Goal: Navigation & Orientation: Find specific page/section

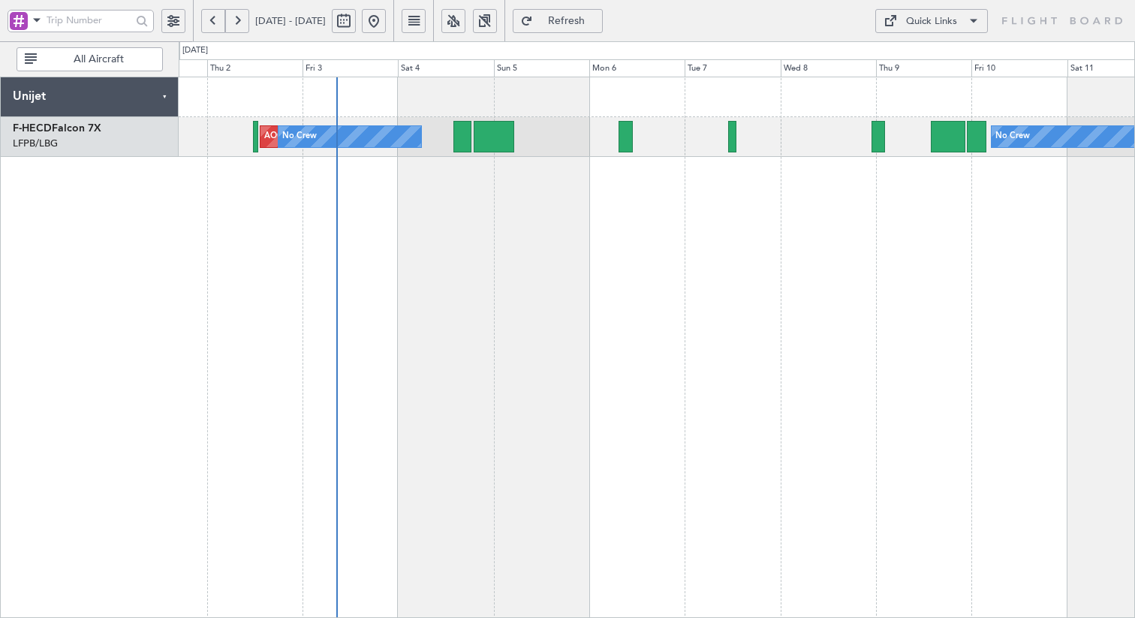
click at [509, 250] on div "AOG Maint Paris ([GEOGRAPHIC_DATA]) No Crew No Crew Planned Maint [GEOGRAPHIC_D…" at bounding box center [657, 347] width 956 height 541
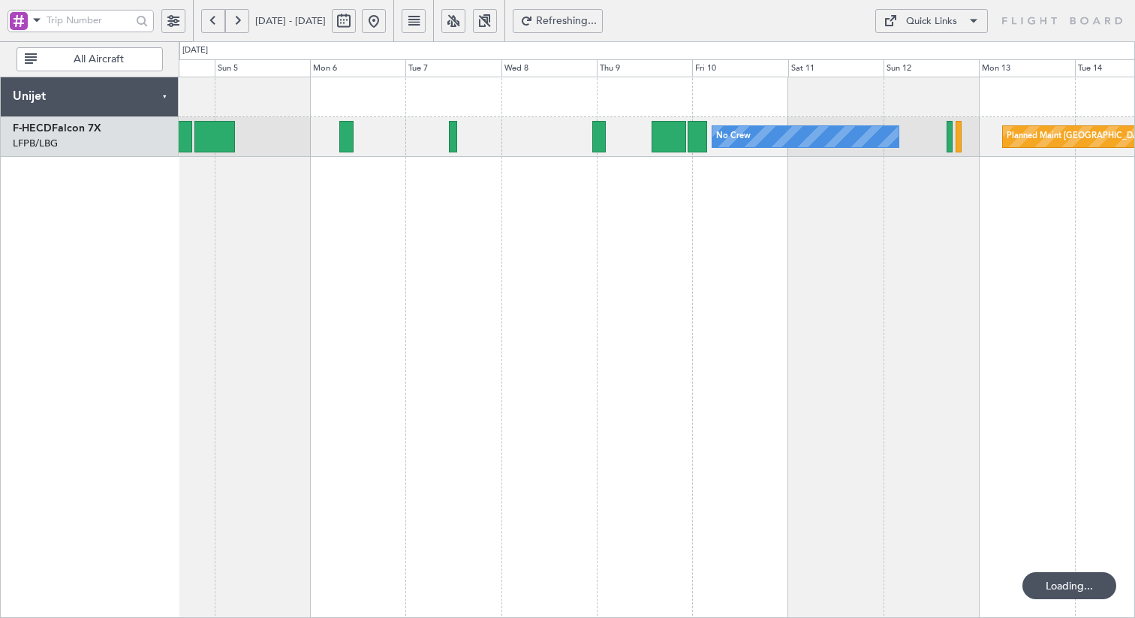
click at [631, 266] on div "No Crew Planned Maint [GEOGRAPHIC_DATA] ([GEOGRAPHIC_DATA]) No Crew AOG Maint […" at bounding box center [657, 347] width 956 height 541
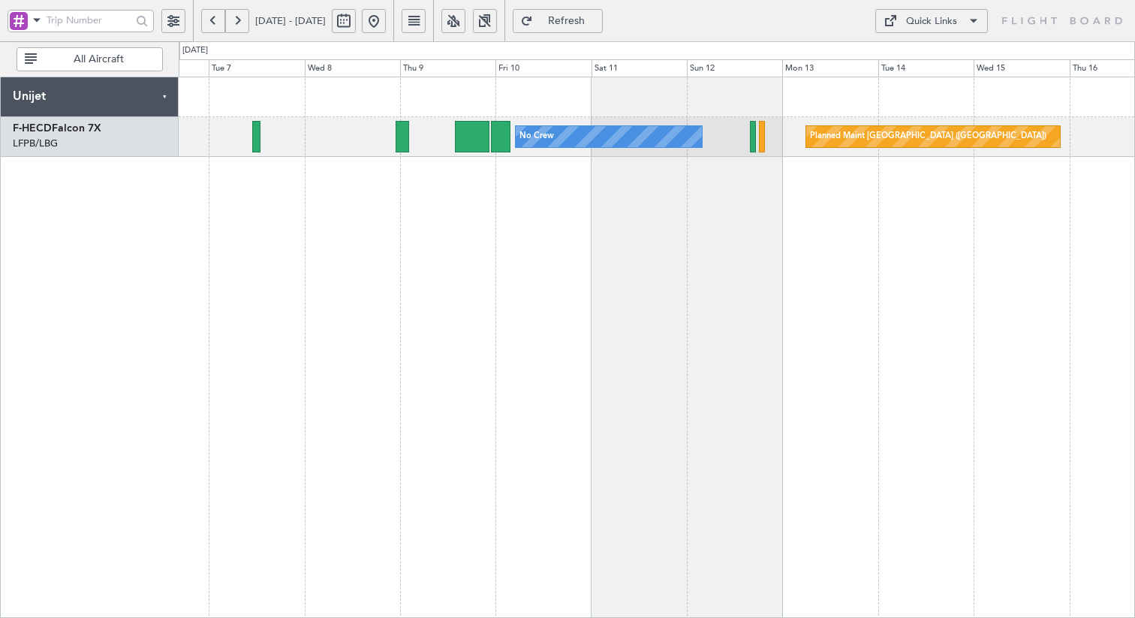
click at [538, 252] on div "No Crew Planned Maint [GEOGRAPHIC_DATA] ([GEOGRAPHIC_DATA]) No Crew" at bounding box center [657, 347] width 956 height 541
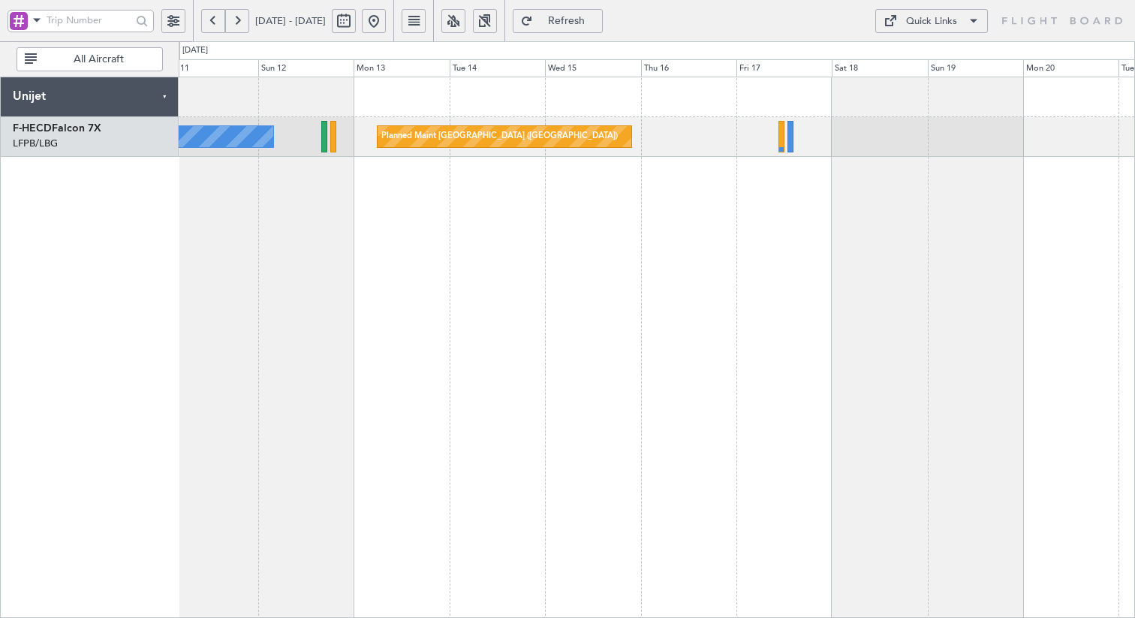
click at [350, 343] on div "Planned Maint [GEOGRAPHIC_DATA] ([GEOGRAPHIC_DATA]) No Crew" at bounding box center [657, 347] width 956 height 541
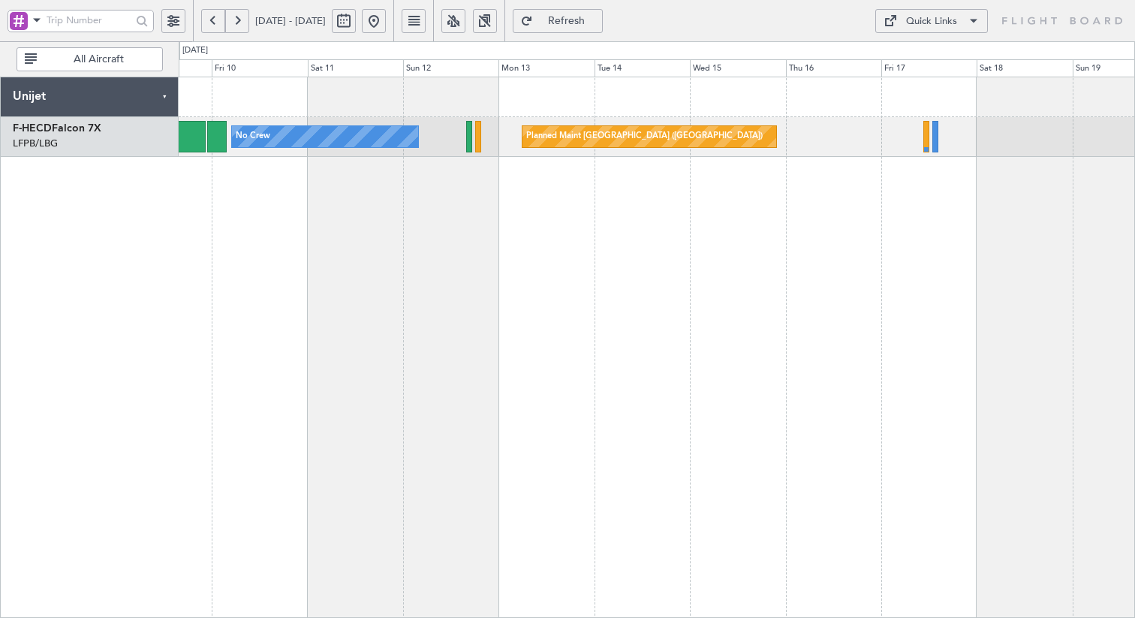
click at [739, 253] on div "Planned Maint [GEOGRAPHIC_DATA] ([GEOGRAPHIC_DATA]) No Crew" at bounding box center [657, 347] width 956 height 541
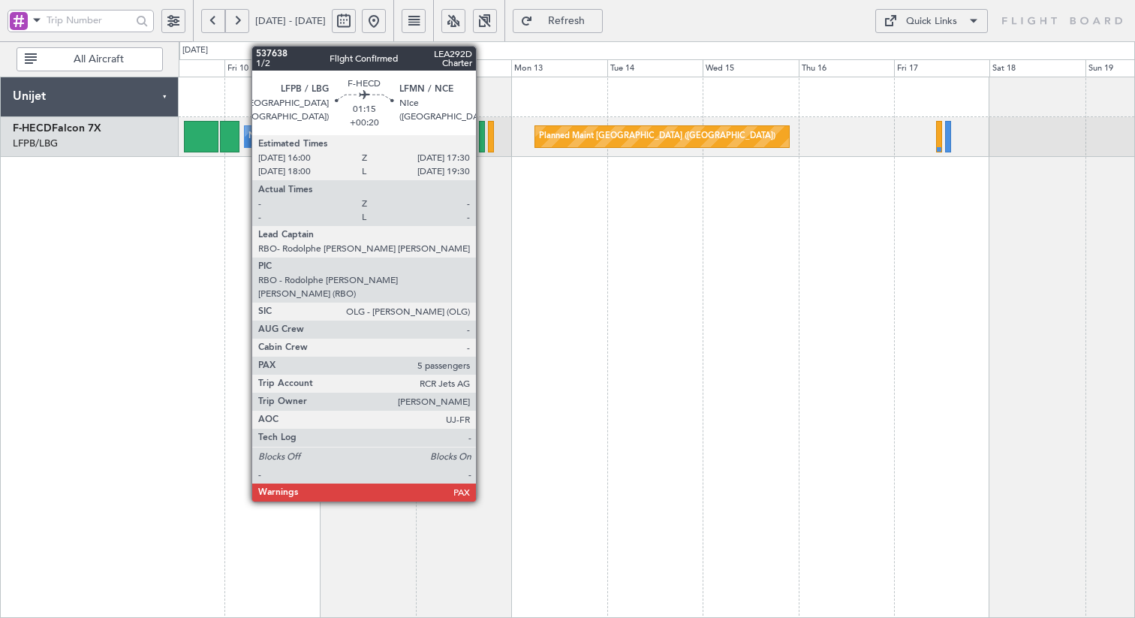
click at [483, 140] on div at bounding box center [482, 137] width 6 height 32
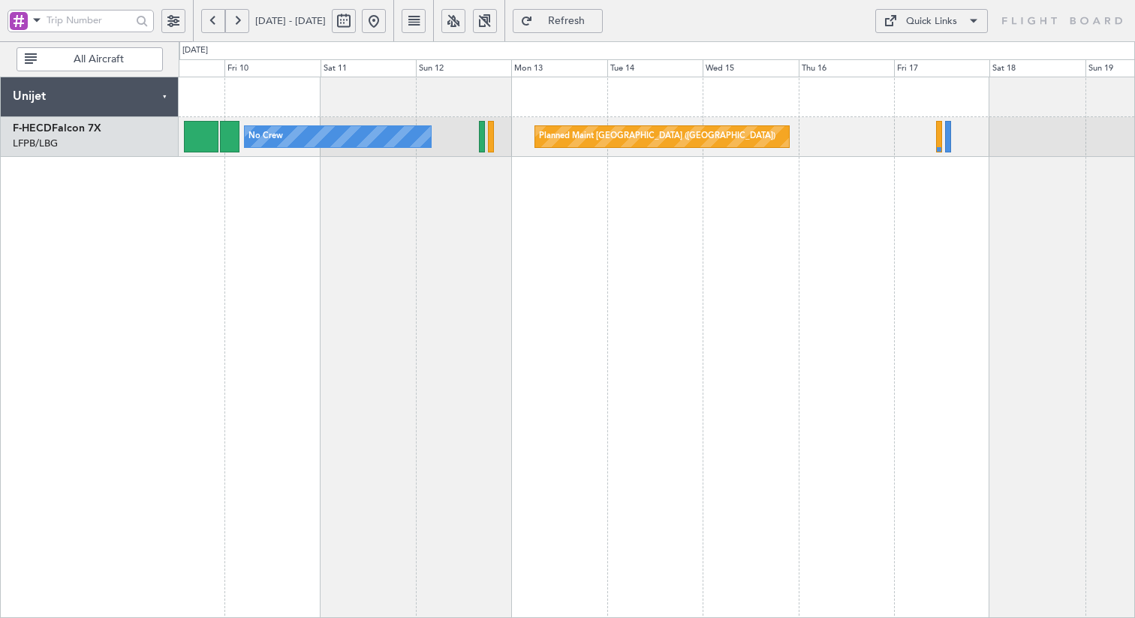
click at [700, 254] on div "Planned Maint [GEOGRAPHIC_DATA] ([GEOGRAPHIC_DATA]) No Crew" at bounding box center [657, 347] width 956 height 541
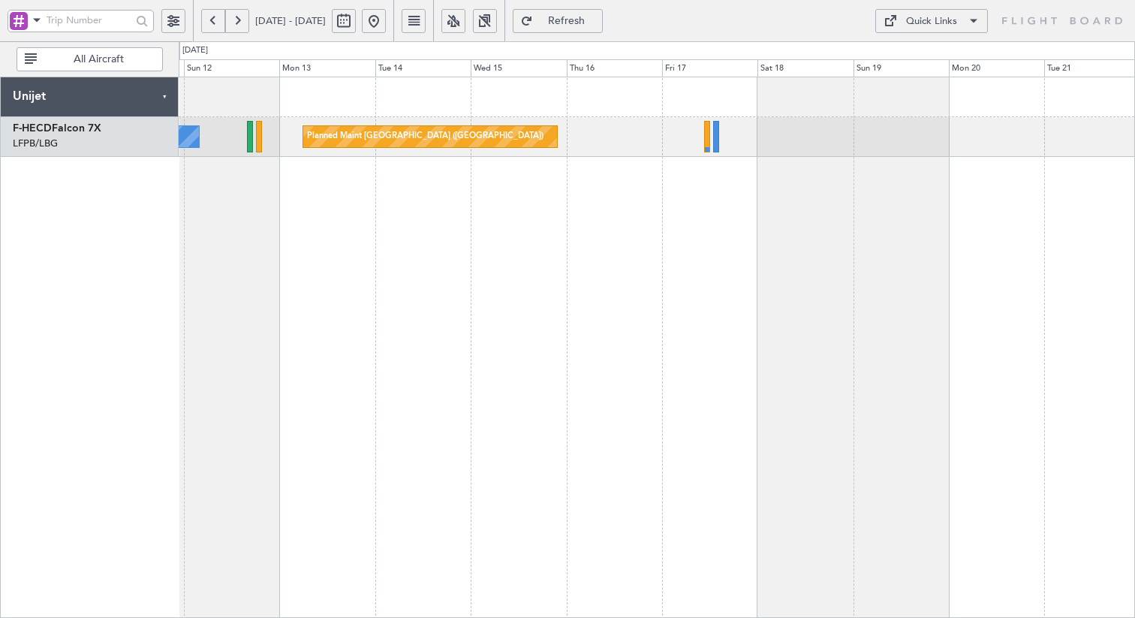
click at [562, 293] on div "Planned Maint [GEOGRAPHIC_DATA] ([GEOGRAPHIC_DATA]) No Crew" at bounding box center [657, 347] width 956 height 541
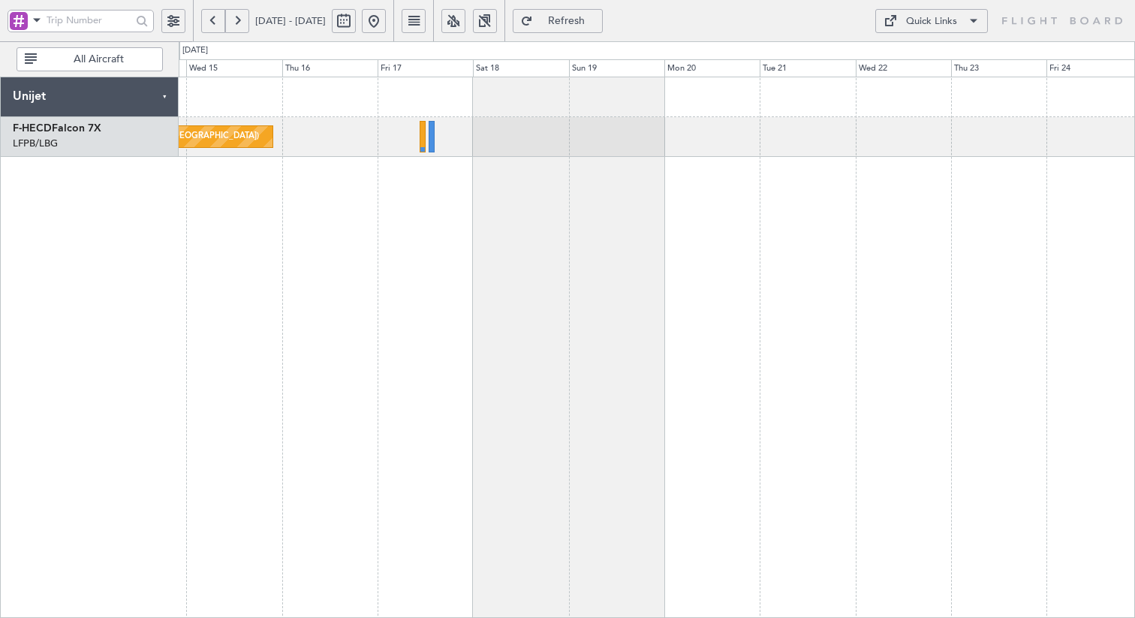
click at [337, 242] on div "Planned Maint [GEOGRAPHIC_DATA] ([GEOGRAPHIC_DATA]) Planned Maint [GEOGRAPHIC_D…" at bounding box center [657, 347] width 956 height 541
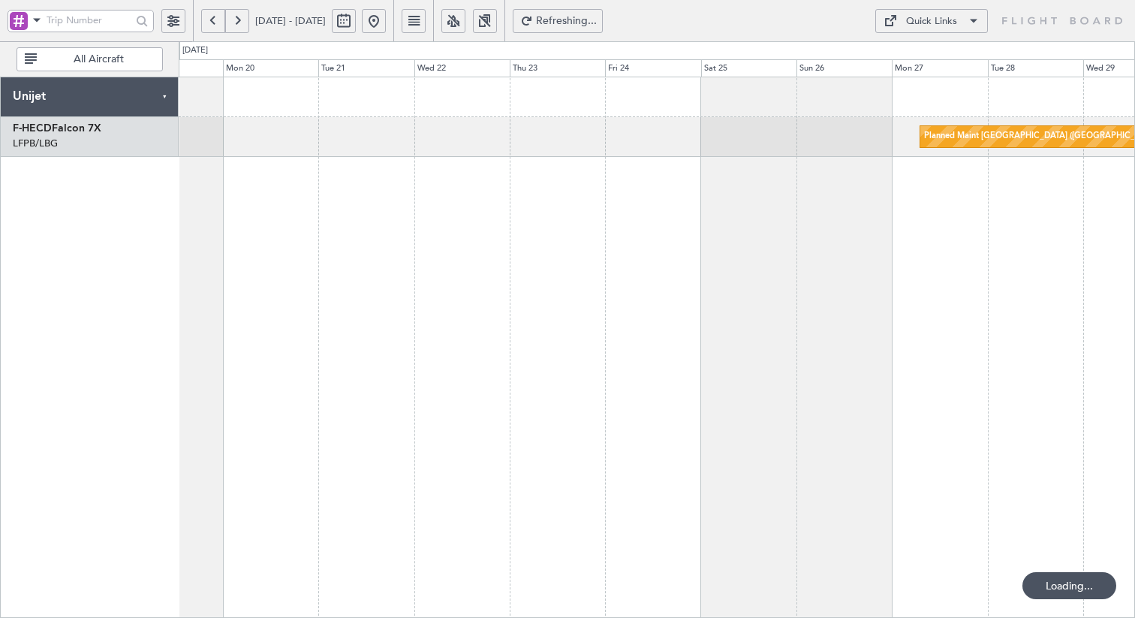
click at [510, 276] on div "Planned Maint [GEOGRAPHIC_DATA] ([GEOGRAPHIC_DATA])" at bounding box center [657, 347] width 956 height 541
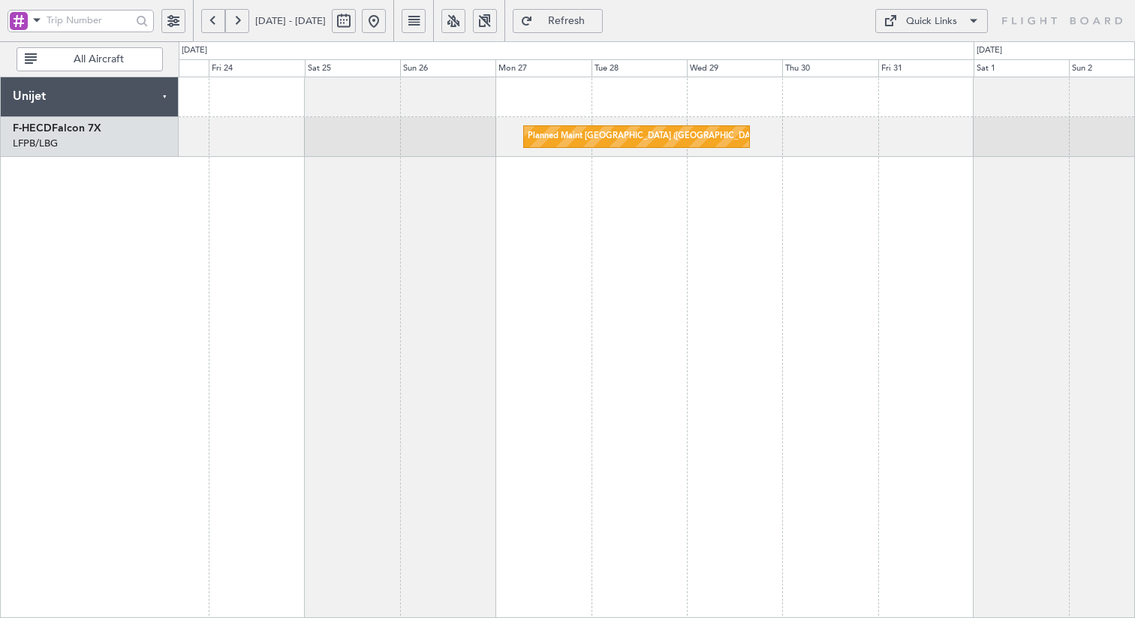
click at [435, 275] on div "Planned Maint [GEOGRAPHIC_DATA] ([GEOGRAPHIC_DATA])" at bounding box center [657, 347] width 956 height 541
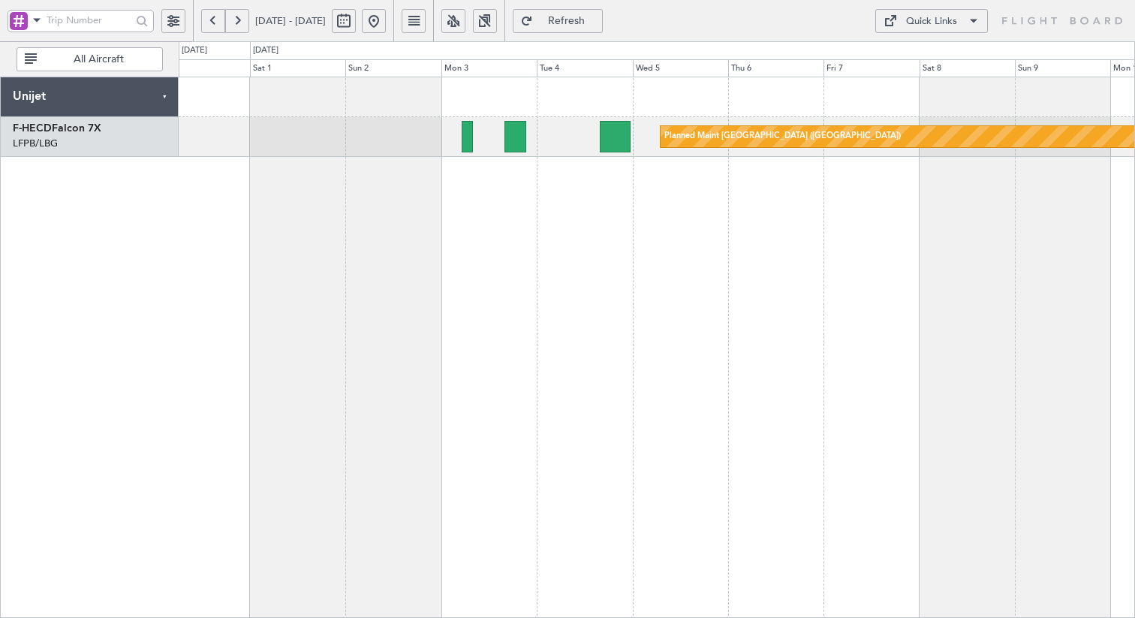
click at [254, 213] on div "Planned Maint [GEOGRAPHIC_DATA] ([GEOGRAPHIC_DATA]) Planned Maint [GEOGRAPHIC_D…" at bounding box center [657, 347] width 956 height 541
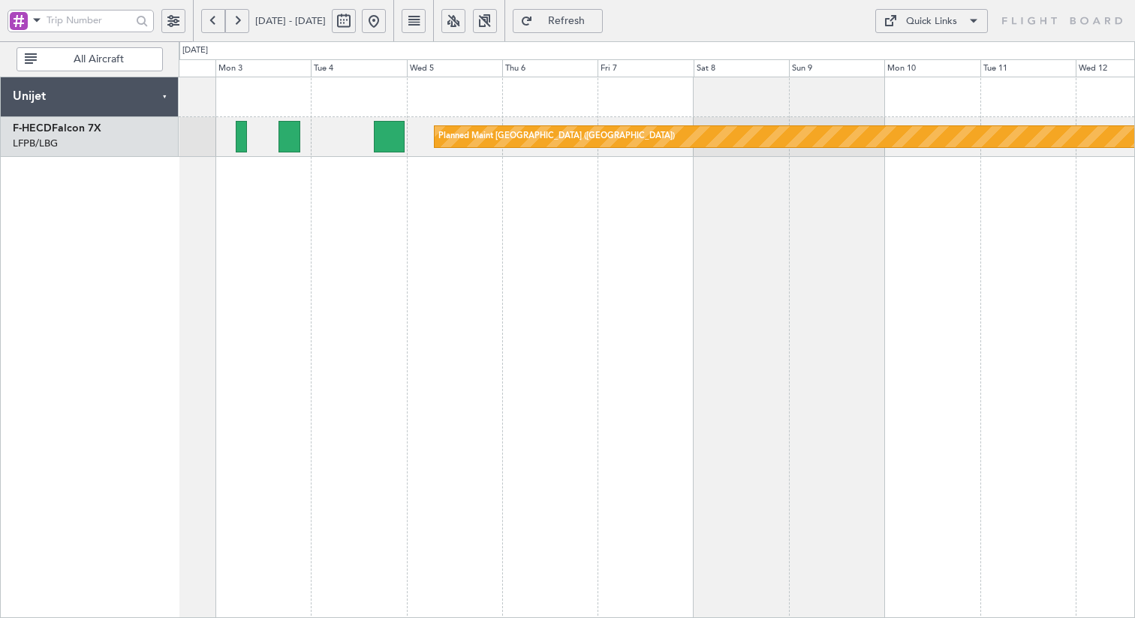
click at [563, 213] on div "Planned Maint [GEOGRAPHIC_DATA] ([GEOGRAPHIC_DATA])" at bounding box center [657, 347] width 956 height 541
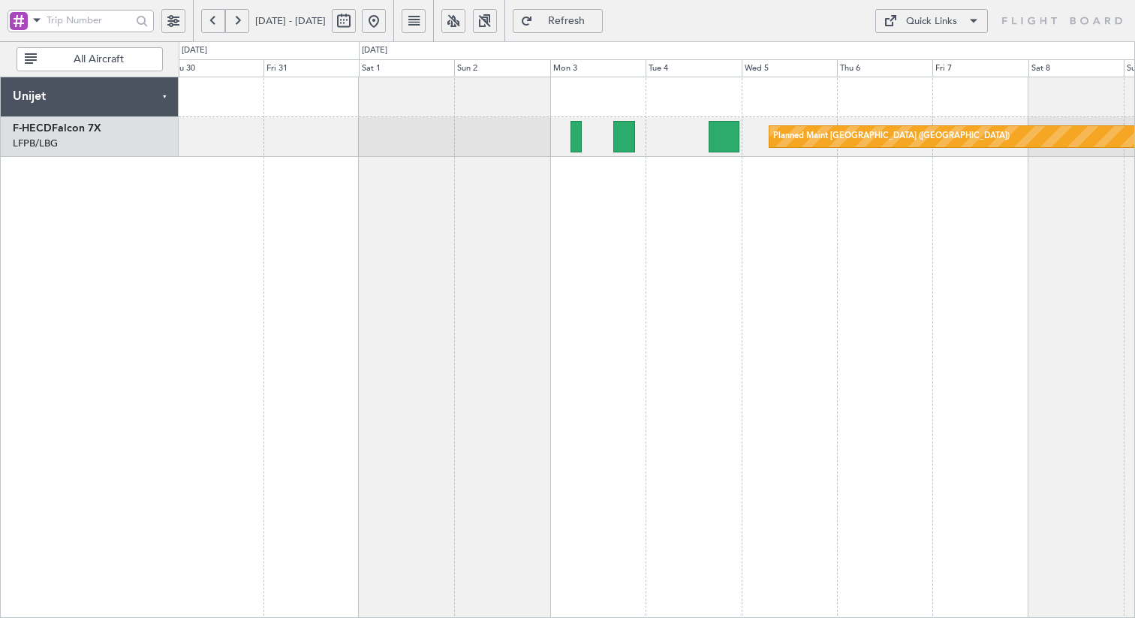
click at [917, 216] on div "Planned Maint [GEOGRAPHIC_DATA] ([GEOGRAPHIC_DATA]) Planned Maint [GEOGRAPHIC_D…" at bounding box center [657, 347] width 956 height 541
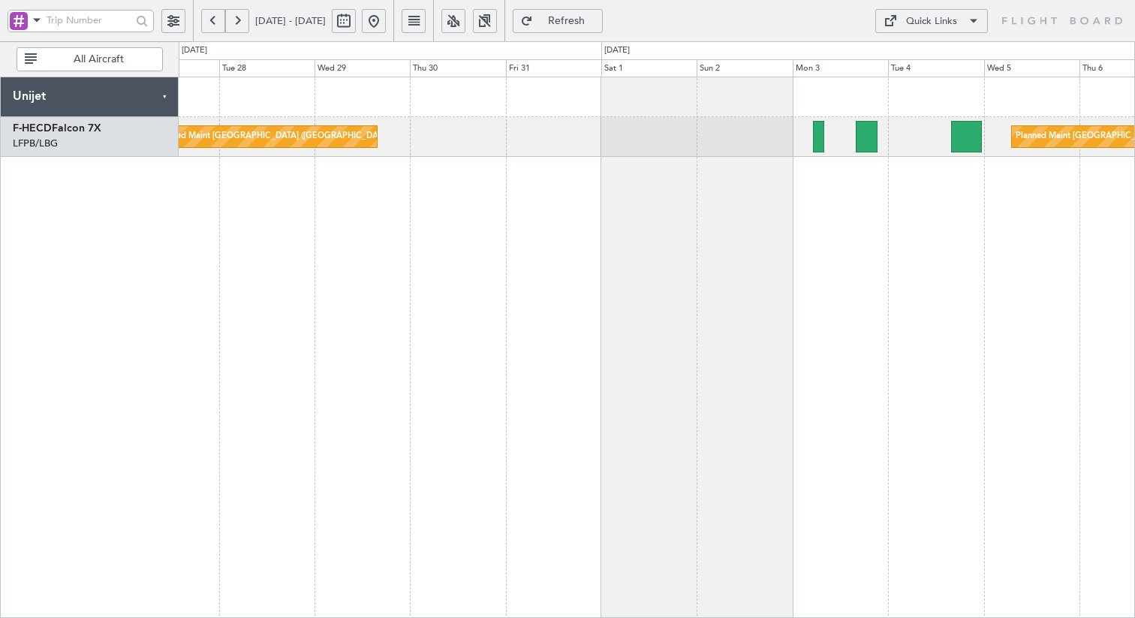
click at [459, 183] on div "Planned Maint [GEOGRAPHIC_DATA] ([GEOGRAPHIC_DATA]) Planned Maint [GEOGRAPHIC_D…" at bounding box center [657, 347] width 956 height 541
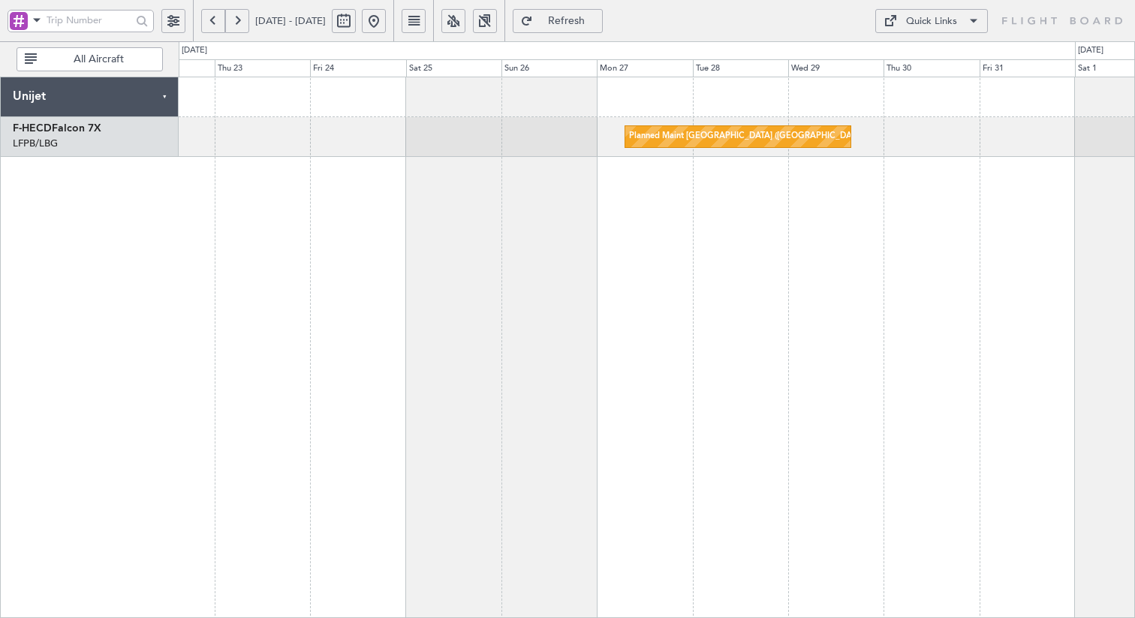
click at [850, 199] on div "Planned Maint [GEOGRAPHIC_DATA] ([GEOGRAPHIC_DATA])" at bounding box center [657, 347] width 956 height 541
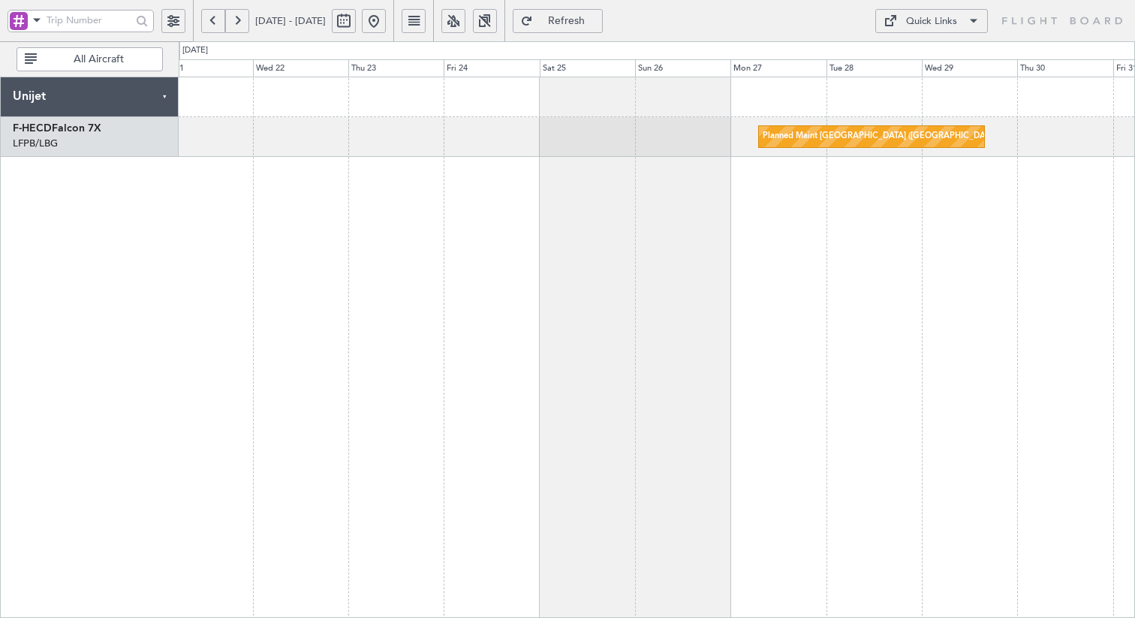
click at [764, 257] on div "Planned Maint [GEOGRAPHIC_DATA] ([GEOGRAPHIC_DATA])" at bounding box center [657, 347] width 956 height 541
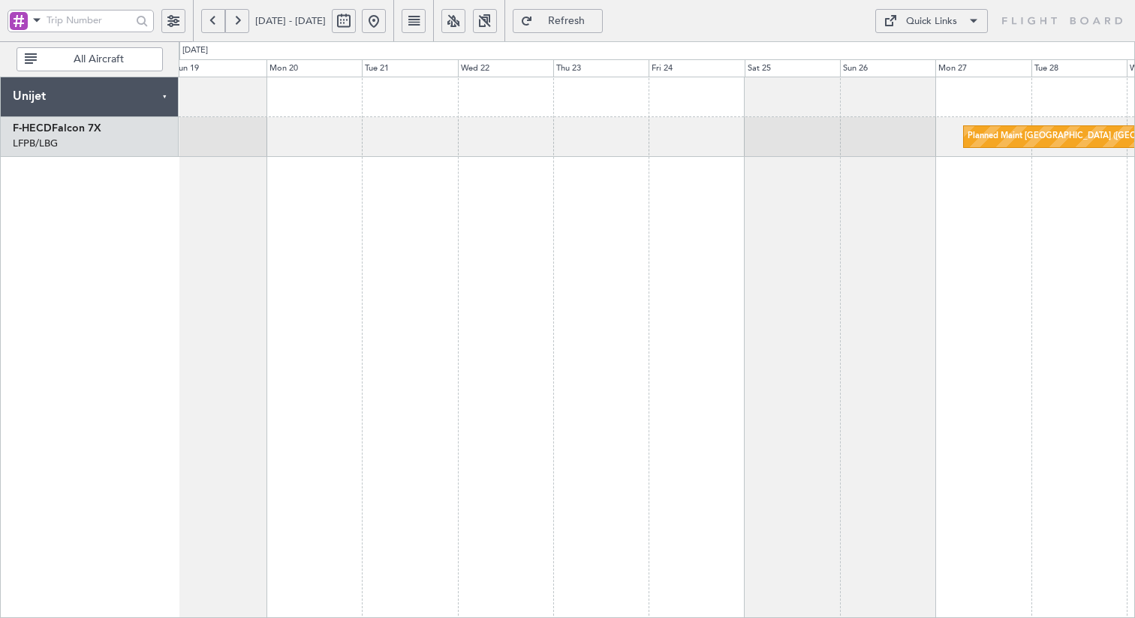
click at [706, 270] on div "Planned Maint [GEOGRAPHIC_DATA] ([GEOGRAPHIC_DATA])" at bounding box center [657, 347] width 956 height 541
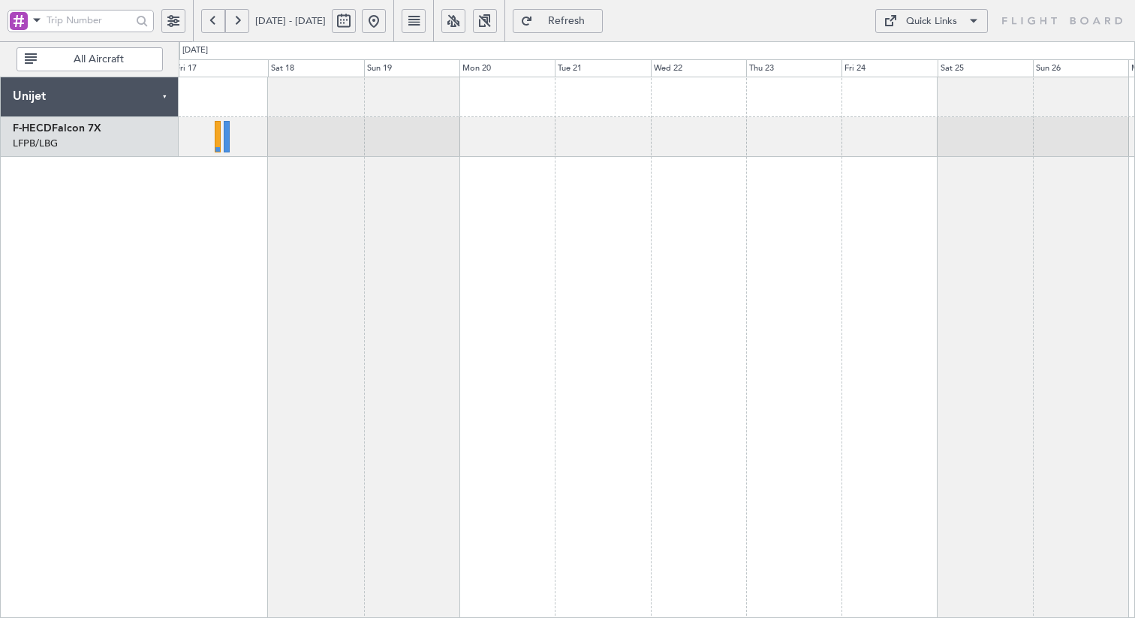
click at [857, 261] on div "Planned Maint [GEOGRAPHIC_DATA] ([GEOGRAPHIC_DATA]) Planned Maint [GEOGRAPHIC_D…" at bounding box center [657, 347] width 956 height 541
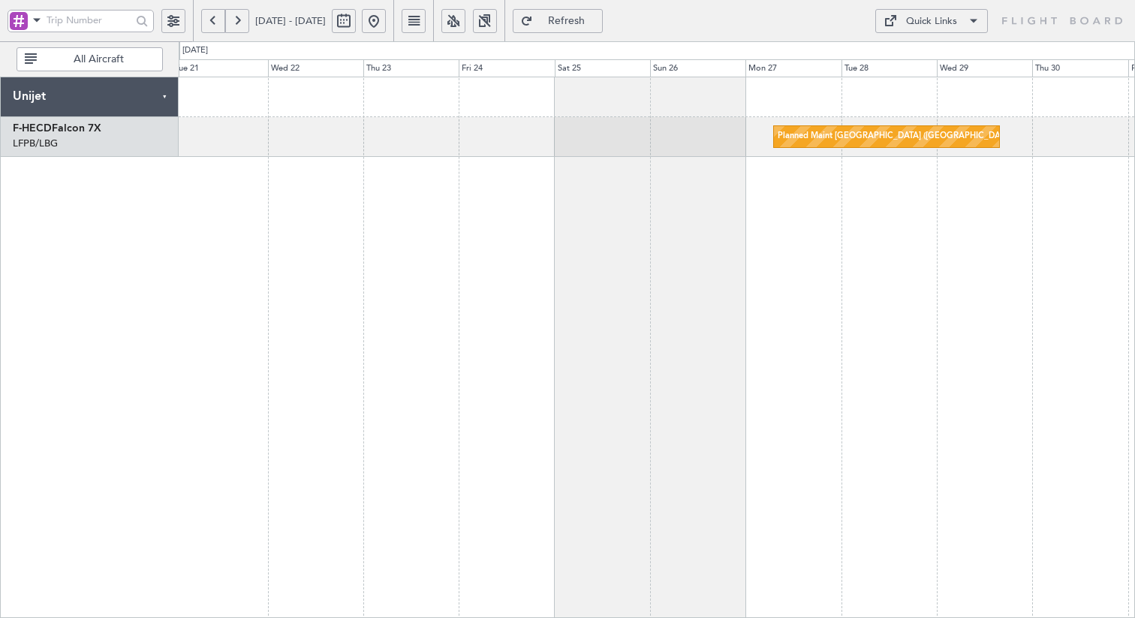
click at [170, 208] on div "Planned Maint [GEOGRAPHIC_DATA] ([GEOGRAPHIC_DATA]) Unijet F-HECD Falcon 7X LFP…" at bounding box center [567, 329] width 1135 height 577
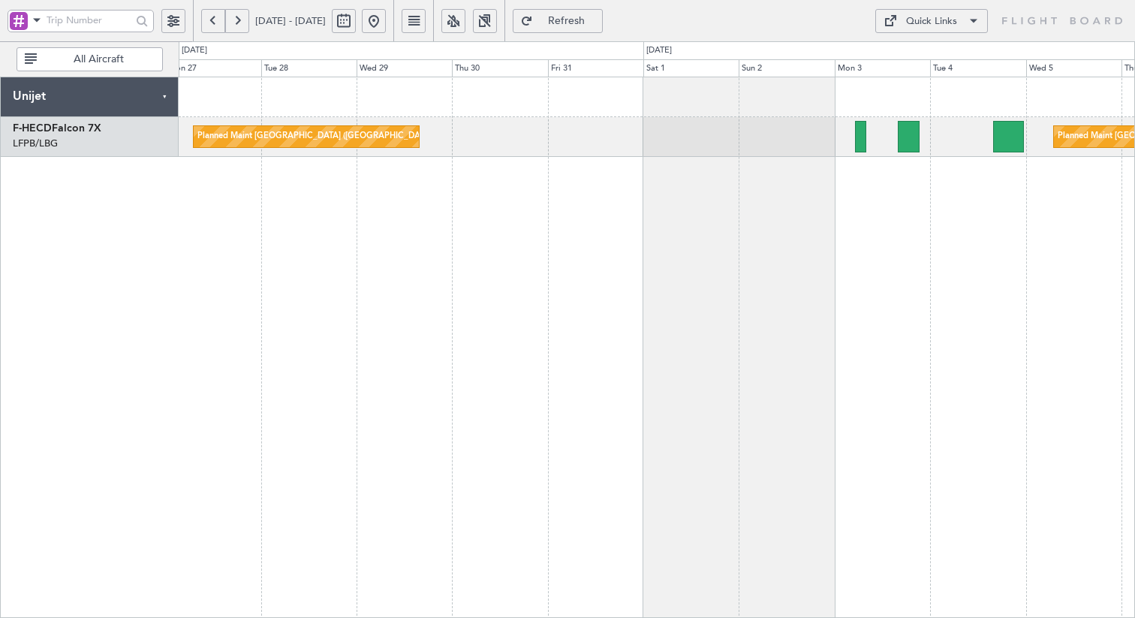
click at [22, 216] on div "Planned Maint [GEOGRAPHIC_DATA] ([GEOGRAPHIC_DATA]) Planned Maint [GEOGRAPHIC_D…" at bounding box center [567, 329] width 1135 height 577
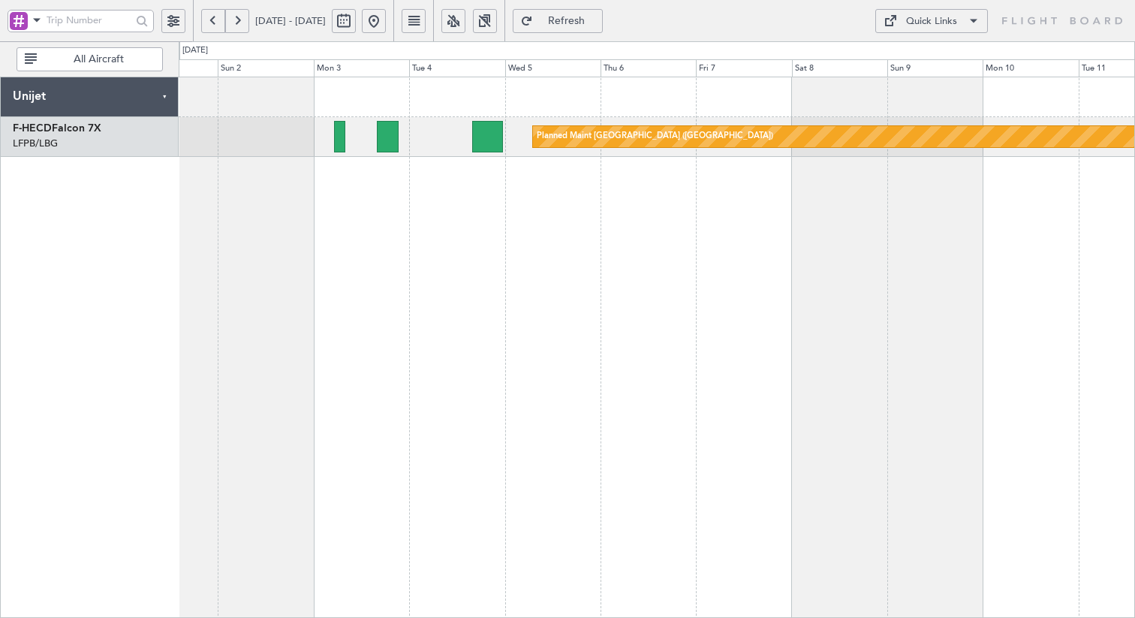
click at [429, 237] on div "Planned Maint [GEOGRAPHIC_DATA] ([GEOGRAPHIC_DATA])" at bounding box center [657, 347] width 956 height 541
click at [348, 195] on div "Planned Maint [GEOGRAPHIC_DATA] ([GEOGRAPHIC_DATA])" at bounding box center [657, 347] width 956 height 541
click at [906, 24] on div "Quick Links" at bounding box center [931, 21] width 51 height 15
click at [920, 92] on button "Crew Board" at bounding box center [931, 93] width 113 height 36
